Goal: Transaction & Acquisition: Download file/media

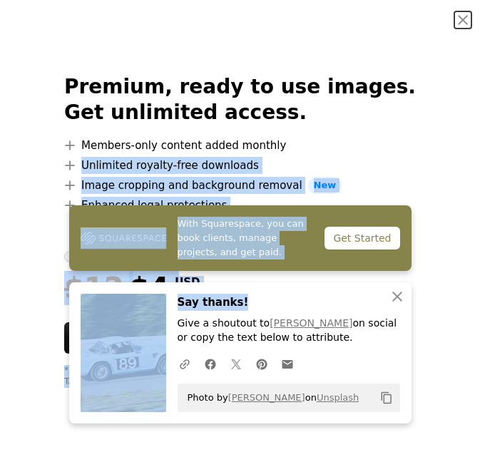
drag, startPoint x: 253, startPoint y: 292, endPoint x: 436, endPoint y: 145, distance: 234.3
click at [436, 145] on dialog "An X shape Premium, ready to use images. Get unlimited access. A plus sign Memb…" at bounding box center [240, 226] width 480 height 452
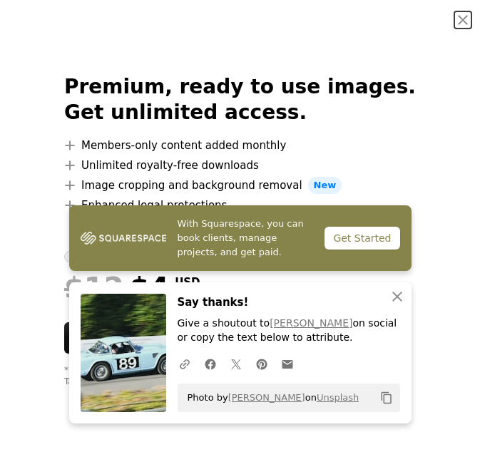
click at [436, 145] on div "Premium, ready to use images. Get unlimited access. A plus sign Members-only co…" at bounding box center [240, 231] width 480 height 382
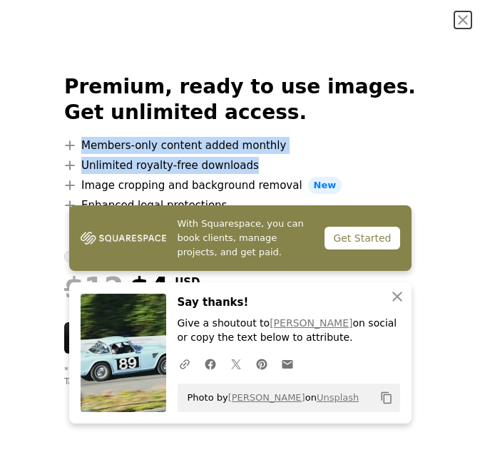
drag, startPoint x: 436, startPoint y: 145, endPoint x: 483, endPoint y: 120, distance: 52.6
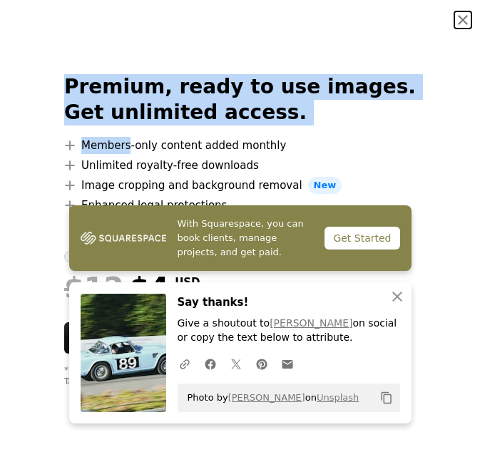
click at [454, 12] on button "An X shape" at bounding box center [462, 19] width 17 height 17
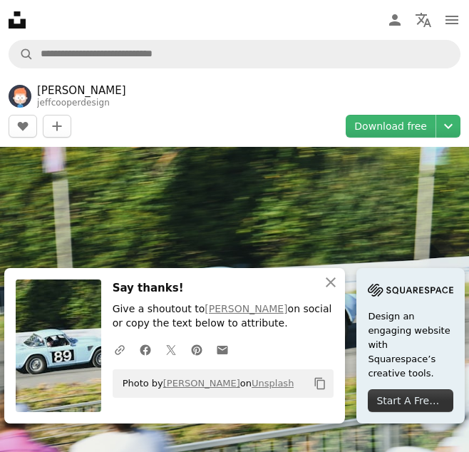
click at [354, 147] on img at bounding box center [234, 303] width 469 height 313
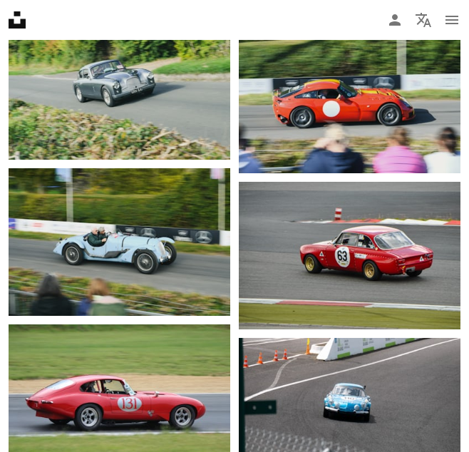
scroll to position [2408, 0]
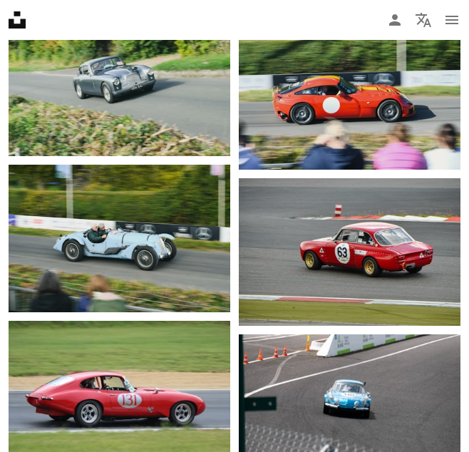
click at [193, 377] on img at bounding box center [120, 395] width 222 height 148
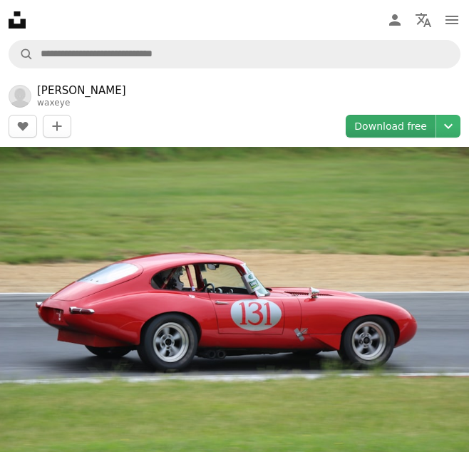
click at [400, 126] on link "Download free" at bounding box center [391, 126] width 90 height 23
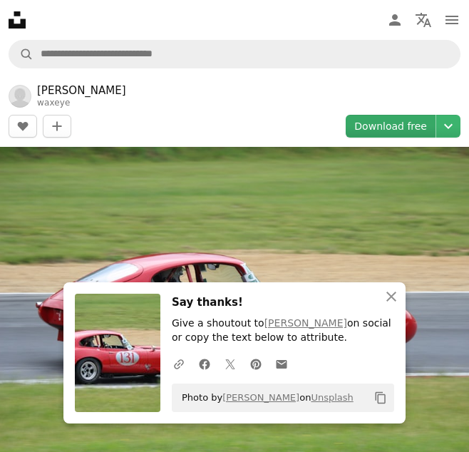
click at [400, 126] on link "Download free" at bounding box center [391, 126] width 90 height 23
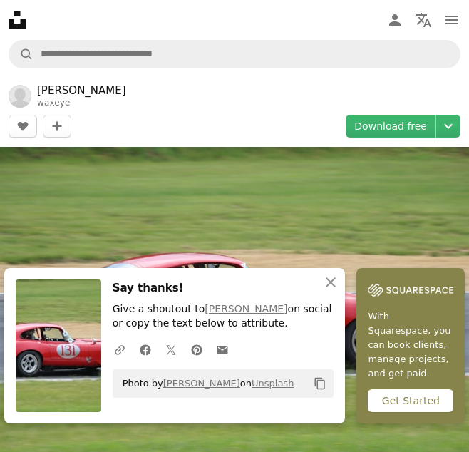
click at [315, 384] on icon "Copy to clipboard" at bounding box center [320, 384] width 10 height 12
